Goal: Task Accomplishment & Management: Check status

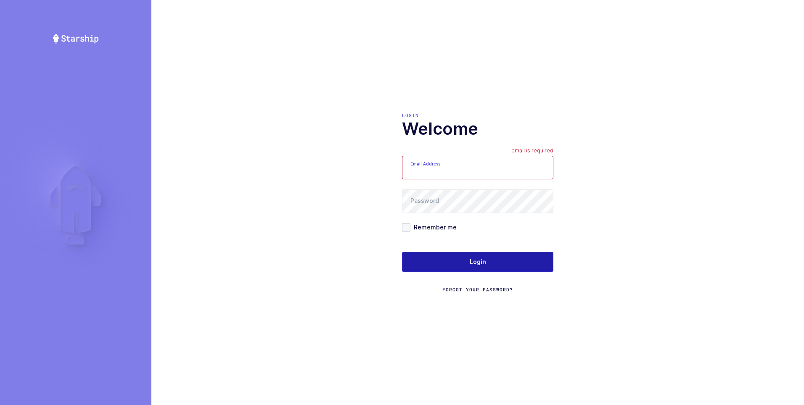
type input "[PERSON_NAME][EMAIL_ADDRESS][DOMAIN_NAME]"
click at [473, 259] on span "Login" at bounding box center [478, 261] width 16 height 8
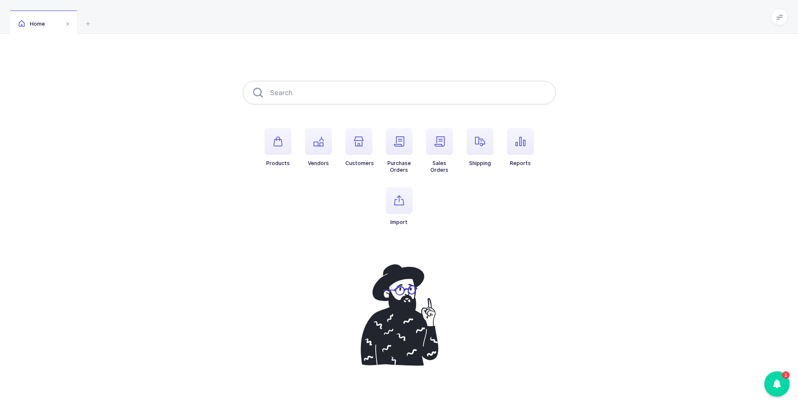
click at [361, 91] on input "text" at bounding box center [399, 93] width 313 height 24
click at [395, 95] on input "text" at bounding box center [399, 93] width 313 height 24
type input "4518915659"
click at [489, 139] on span "button" at bounding box center [479, 141] width 27 height 27
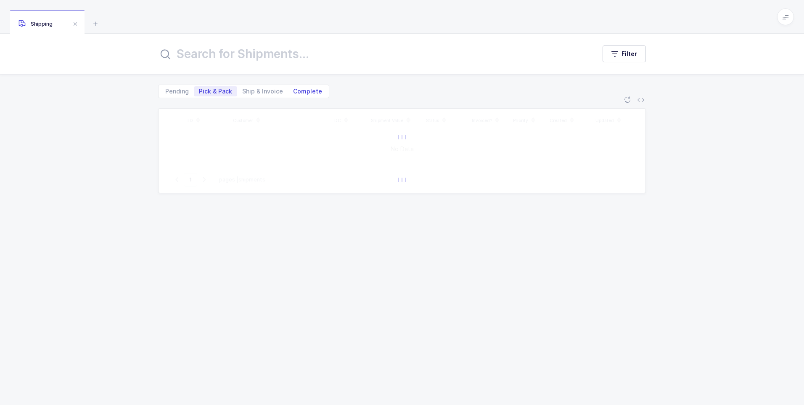
click at [299, 90] on span "Complete" at bounding box center [307, 91] width 29 height 6
click at [294, 90] on input "Complete" at bounding box center [290, 88] width 5 height 5
radio input "true"
radio input "false"
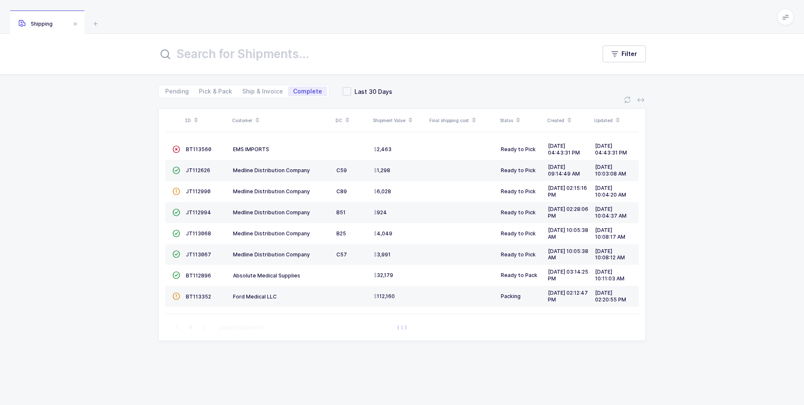
drag, startPoint x: 214, startPoint y: 49, endPoint x: 227, endPoint y: 44, distance: 13.6
click at [215, 48] on input "text" at bounding box center [372, 54] width 428 height 20
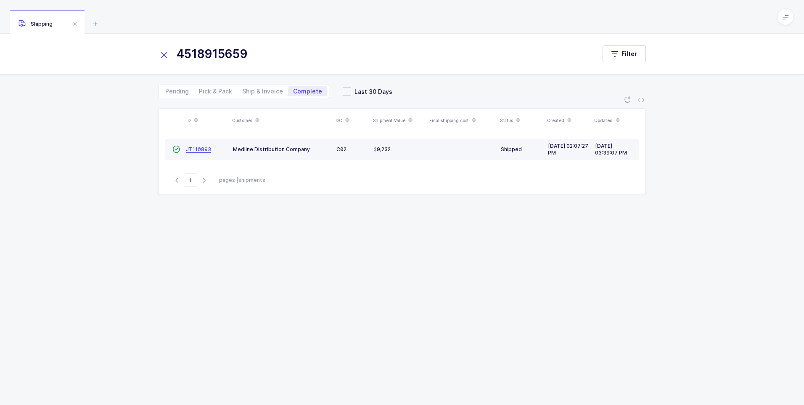
type input "4518915659"
click at [198, 146] on span "JT110893" at bounding box center [198, 149] width 25 height 6
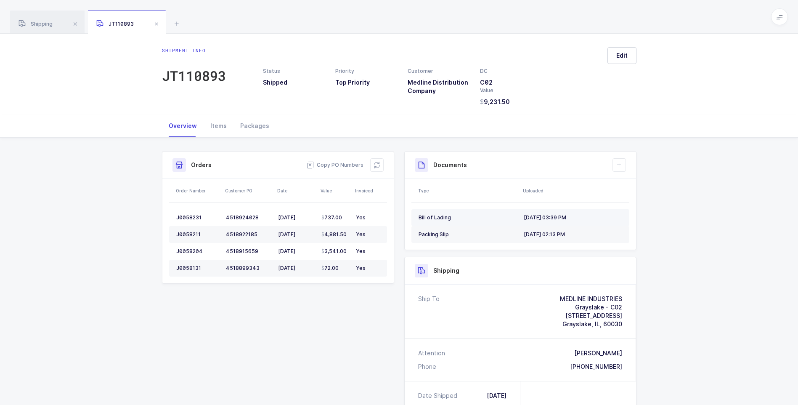
click at [543, 217] on div "[DATE] 03:39 PM" at bounding box center [573, 217] width 98 height 7
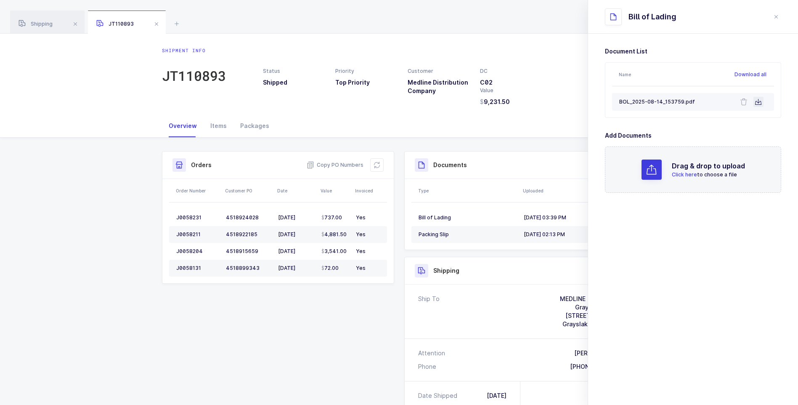
click at [757, 103] on icon at bounding box center [758, 101] width 7 height 7
click at [158, 24] on span at bounding box center [156, 24] width 10 height 10
